Goal: Transaction & Acquisition: Purchase product/service

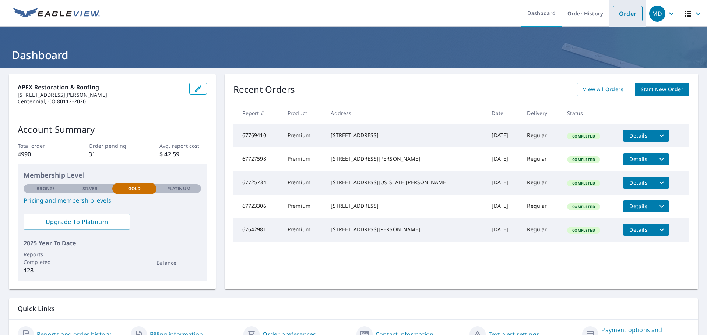
click at [628, 11] on link "Order" at bounding box center [628, 13] width 30 height 15
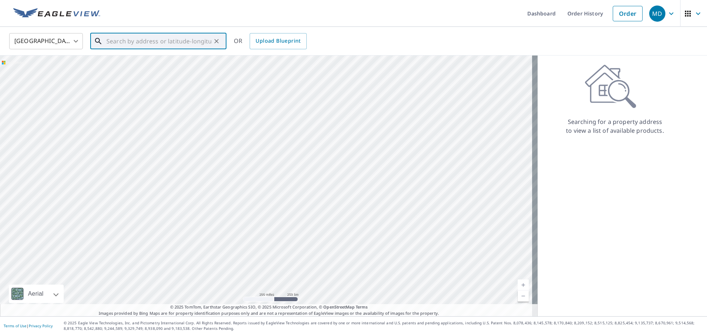
click at [110, 38] on input "text" at bounding box center [158, 41] width 105 height 21
type input "[STREET_ADDRESS][PERSON_NAME]"
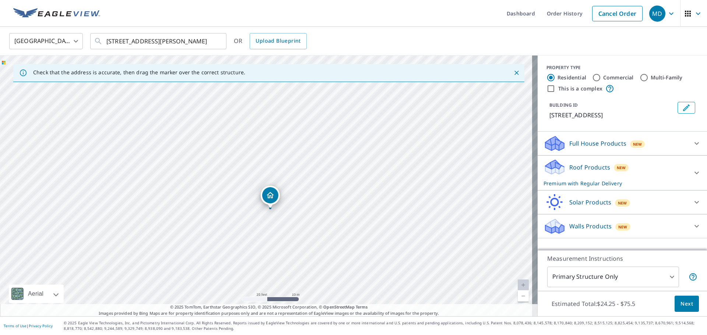
click at [680, 304] on span "Next" at bounding box center [686, 304] width 13 height 9
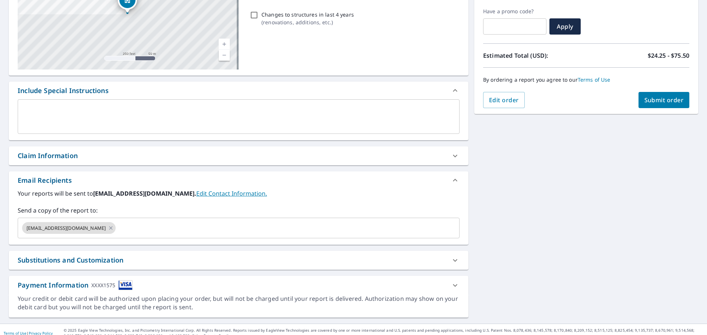
scroll to position [128, 0]
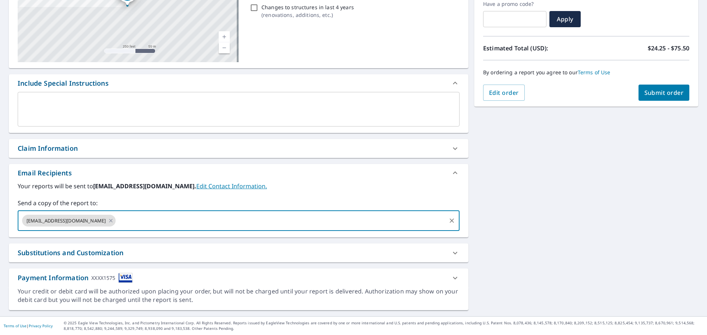
click at [162, 214] on input "text" at bounding box center [281, 221] width 328 height 14
type input "[EMAIL_ADDRESS][DOMAIN_NAME]"
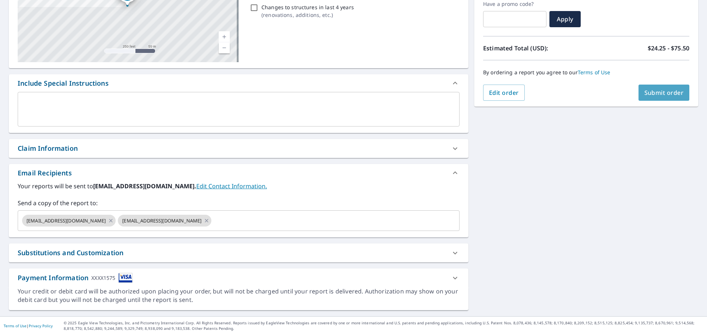
click at [679, 93] on button "Submit order" at bounding box center [663, 93] width 51 height 16
checkbox input "true"
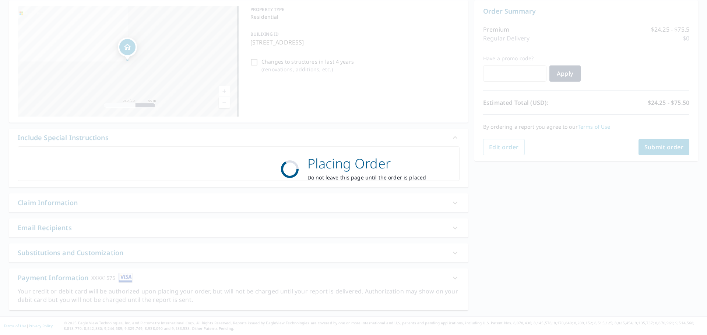
scroll to position [74, 0]
